Goal: Task Accomplishment & Management: Use online tool/utility

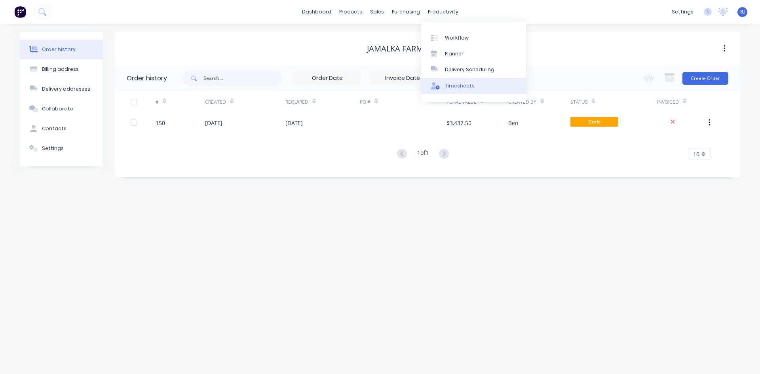
click at [457, 86] on div "Timesheets" at bounding box center [460, 85] width 30 height 7
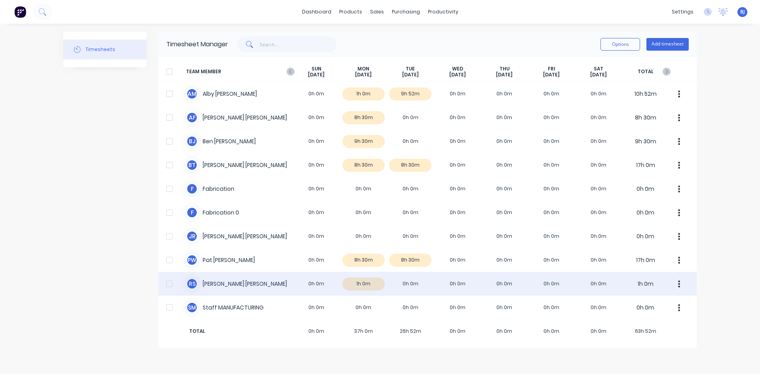
click at [210, 284] on div "R S [PERSON_NAME] 0h 0m 1h 0m 0h 0m 0h 0m 0h 0m 0h 0m 0h 0m 1h 0m" at bounding box center [427, 284] width 538 height 24
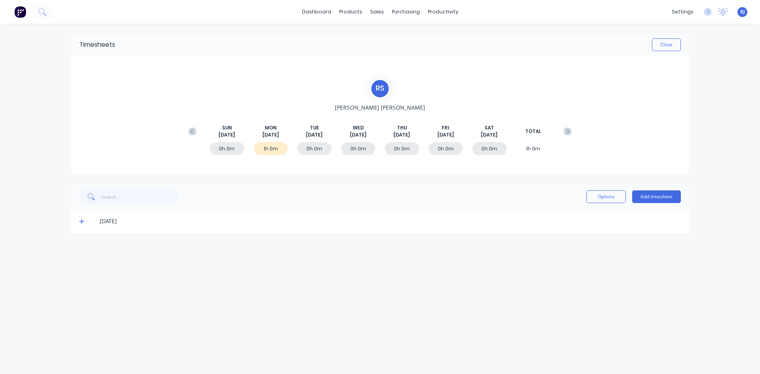
click at [80, 222] on icon at bounding box center [81, 222] width 5 height 6
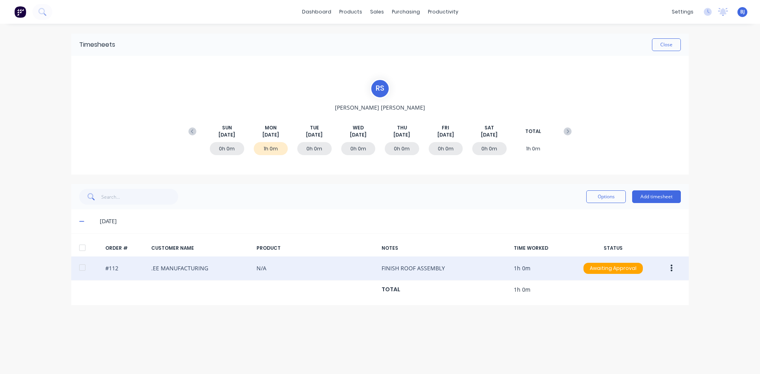
click at [671, 266] on icon "button" at bounding box center [672, 268] width 2 height 9
click at [620, 335] on div "Duplicate" at bounding box center [643, 336] width 61 height 11
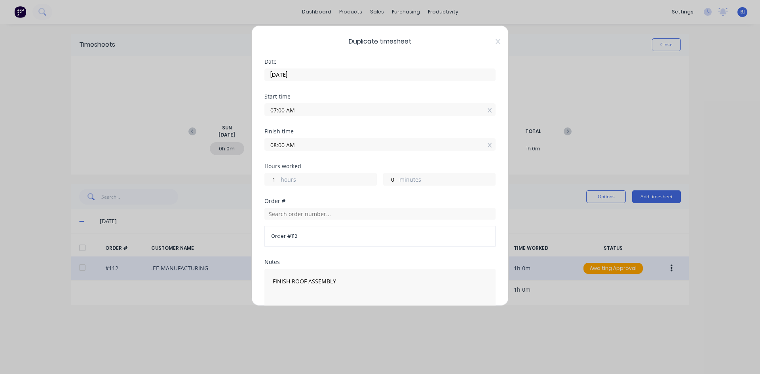
drag, startPoint x: 284, startPoint y: 110, endPoint x: 261, endPoint y: 118, distance: 24.2
click at [261, 118] on div "Duplicate timesheet Date [DATE] Start time 07:00 AM Finish time 08:00 AM Hours …" at bounding box center [379, 165] width 257 height 281
type input "08:00 AM"
type input "0"
drag, startPoint x: 285, startPoint y: 145, endPoint x: 259, endPoint y: 152, distance: 26.7
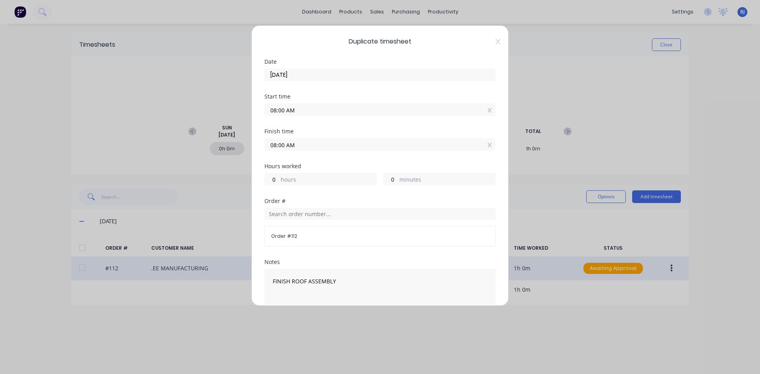
click at [259, 151] on div "Duplicate timesheet Date [DATE] Start time 08:00 AM Finish time 08:00 AM Hours …" at bounding box center [379, 165] width 257 height 281
type input "10:00 AM"
type input "2"
click at [322, 156] on div "Finish time 10:00 AM" at bounding box center [379, 146] width 231 height 35
click at [288, 216] on input "text" at bounding box center [379, 214] width 231 height 12
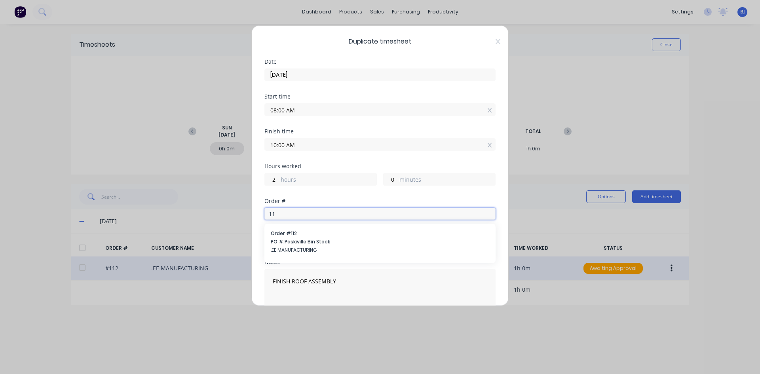
type input "1"
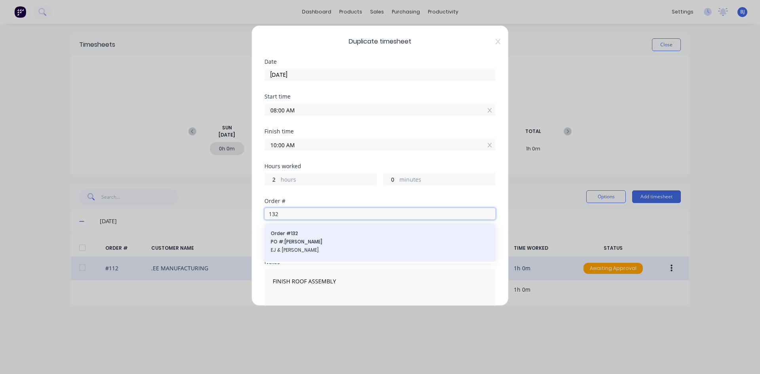
type input "132"
click at [281, 240] on span "PO #: [PERSON_NAME]" at bounding box center [380, 241] width 219 height 7
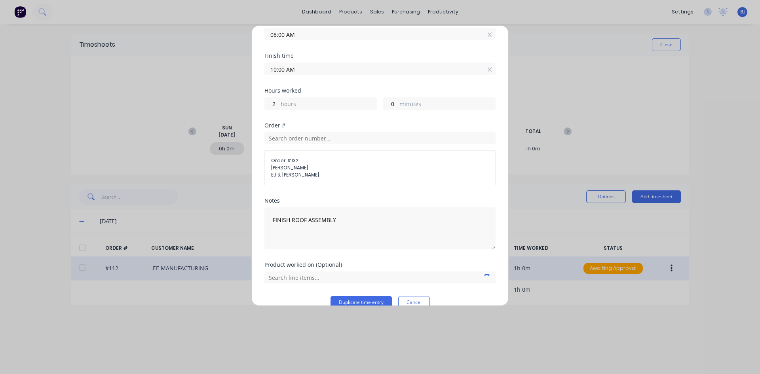
scroll to position [79, 0]
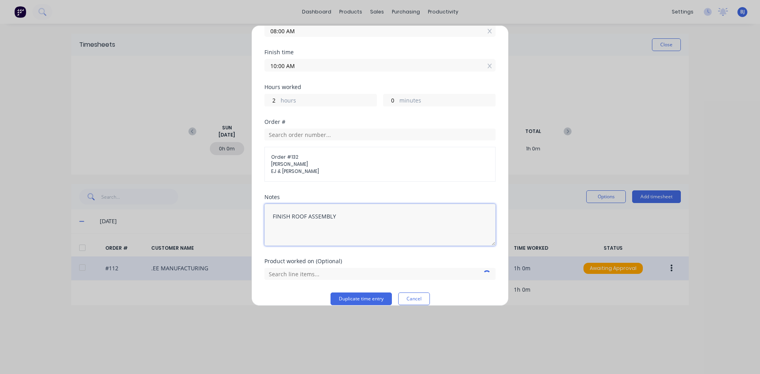
click at [340, 217] on textarea "FINISH ROOF ASSEMBLY" at bounding box center [379, 225] width 231 height 42
type textarea "F"
type textarea "ROOF AND WALLAS"
click at [373, 297] on button "Duplicate time entry" at bounding box center [361, 299] width 61 height 13
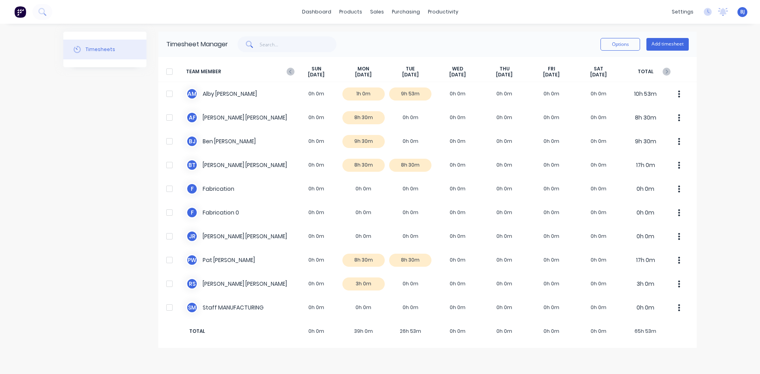
click at [744, 14] on span "BJ" at bounding box center [742, 11] width 5 height 7
click at [679, 102] on div "Sign out" at bounding box center [674, 99] width 21 height 7
